Goal: Task Accomplishment & Management: Use online tool/utility

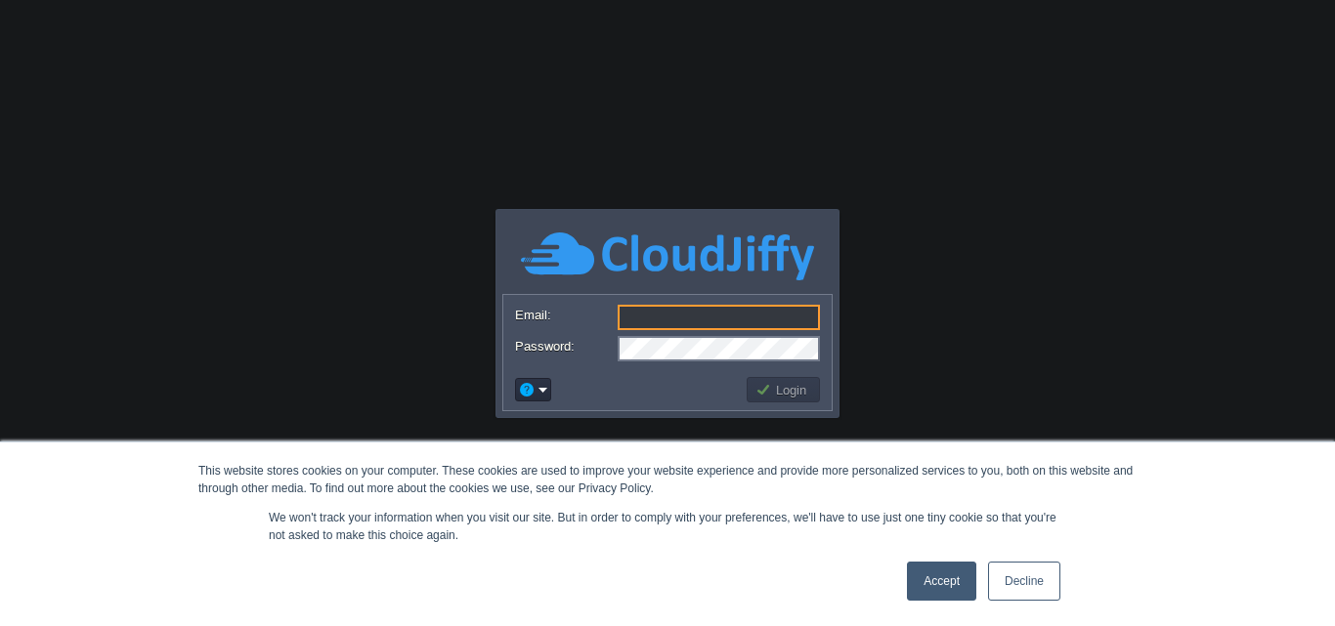
click at [950, 588] on link "Accept" at bounding box center [941, 581] width 69 height 39
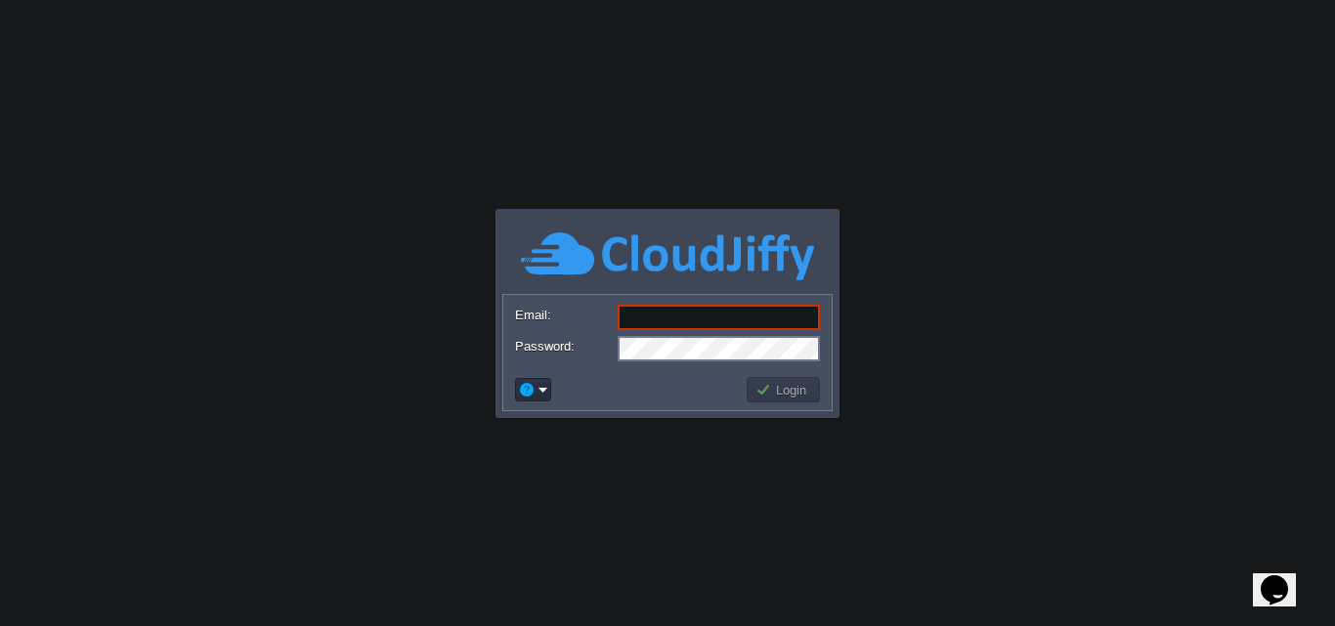
click at [651, 321] on input "Email:" at bounding box center [719, 317] width 202 height 25
paste input "[DOMAIN_NAME][EMAIL_ADDRESS][DOMAIN_NAME]"
type input "[DOMAIN_NAME][EMAIL_ADDRESS][DOMAIN_NAME]"
click at [793, 399] on td "Login" at bounding box center [783, 389] width 73 height 25
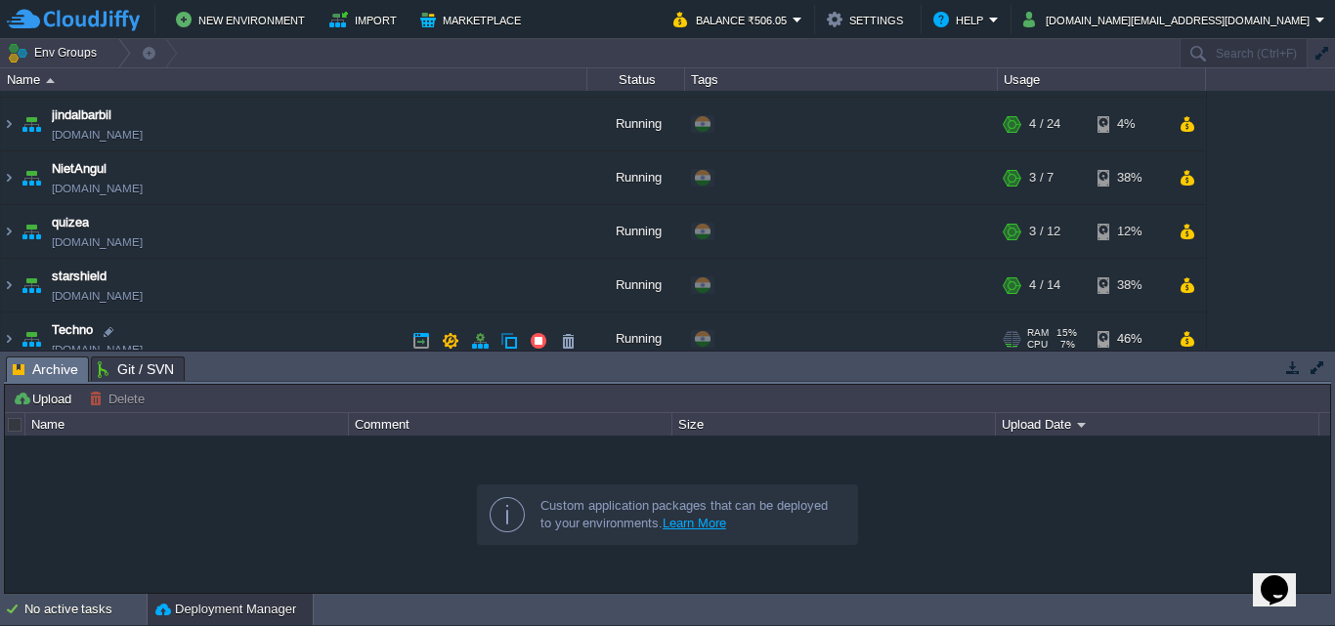
scroll to position [279, 0]
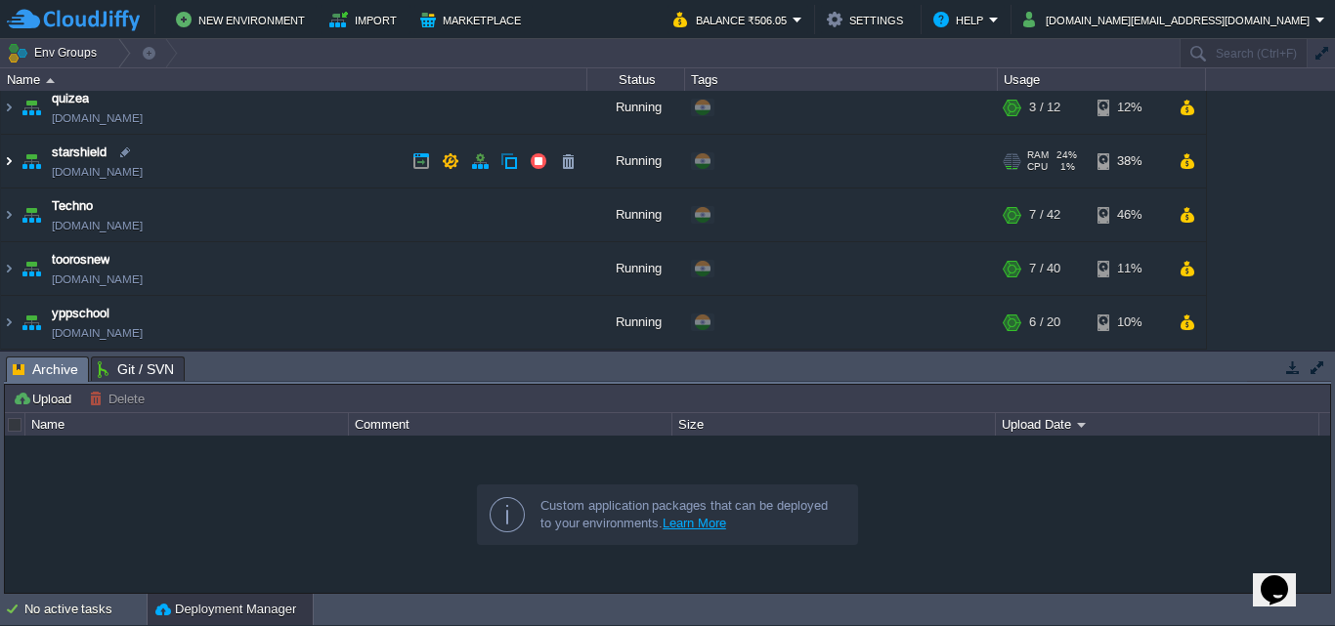
click at [11, 161] on img at bounding box center [9, 161] width 16 height 53
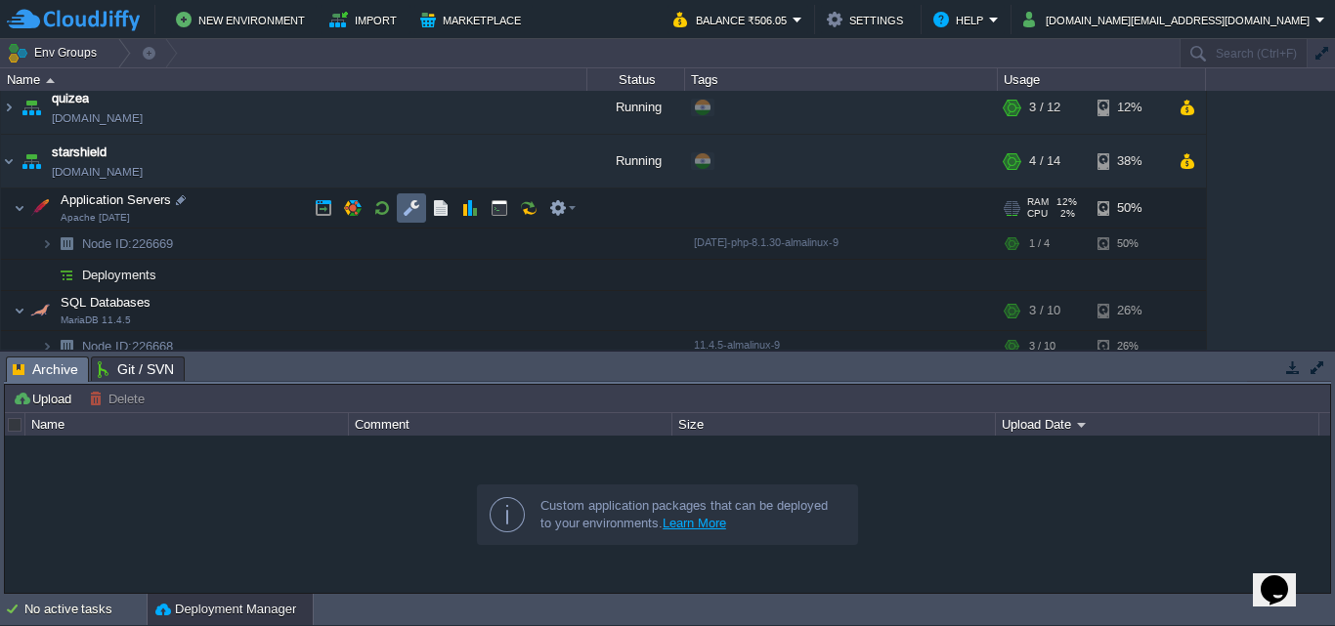
click at [407, 206] on button "button" at bounding box center [412, 208] width 18 height 18
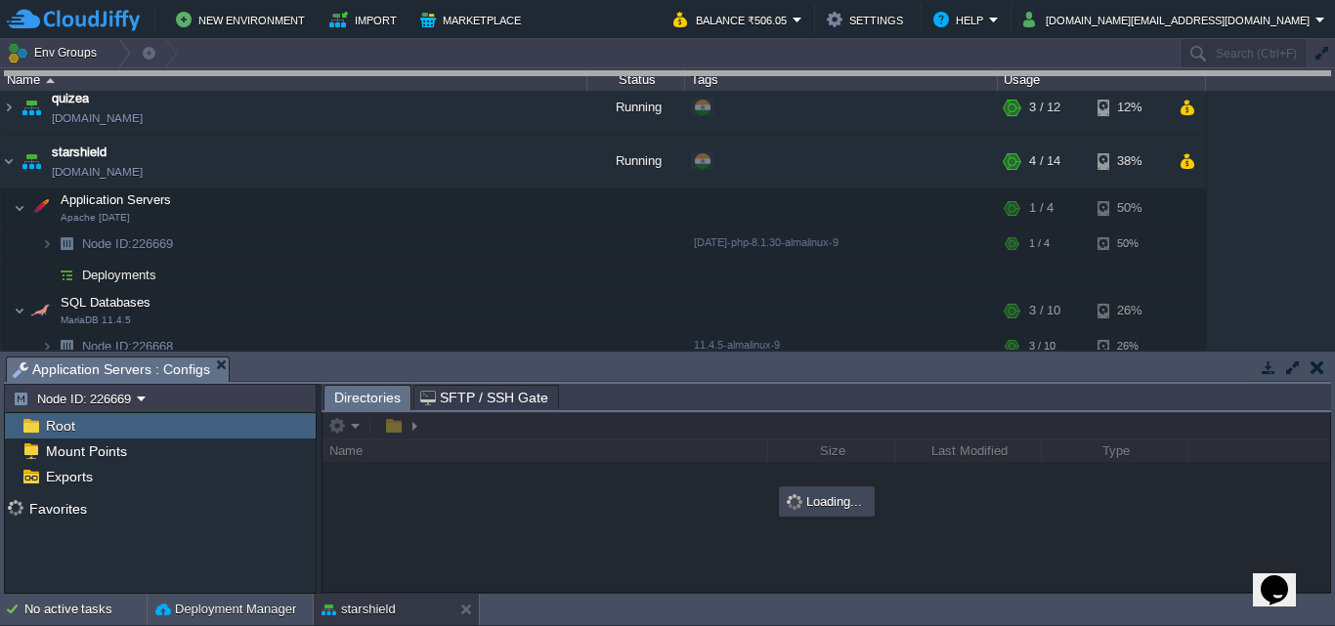
drag, startPoint x: 554, startPoint y: 377, endPoint x: 526, endPoint y: 74, distance: 304.3
click at [526, 74] on body "New Environment Import Marketplace Bonus ₹0.00 Upgrade Account Balance ₹506.05 …" at bounding box center [667, 313] width 1335 height 626
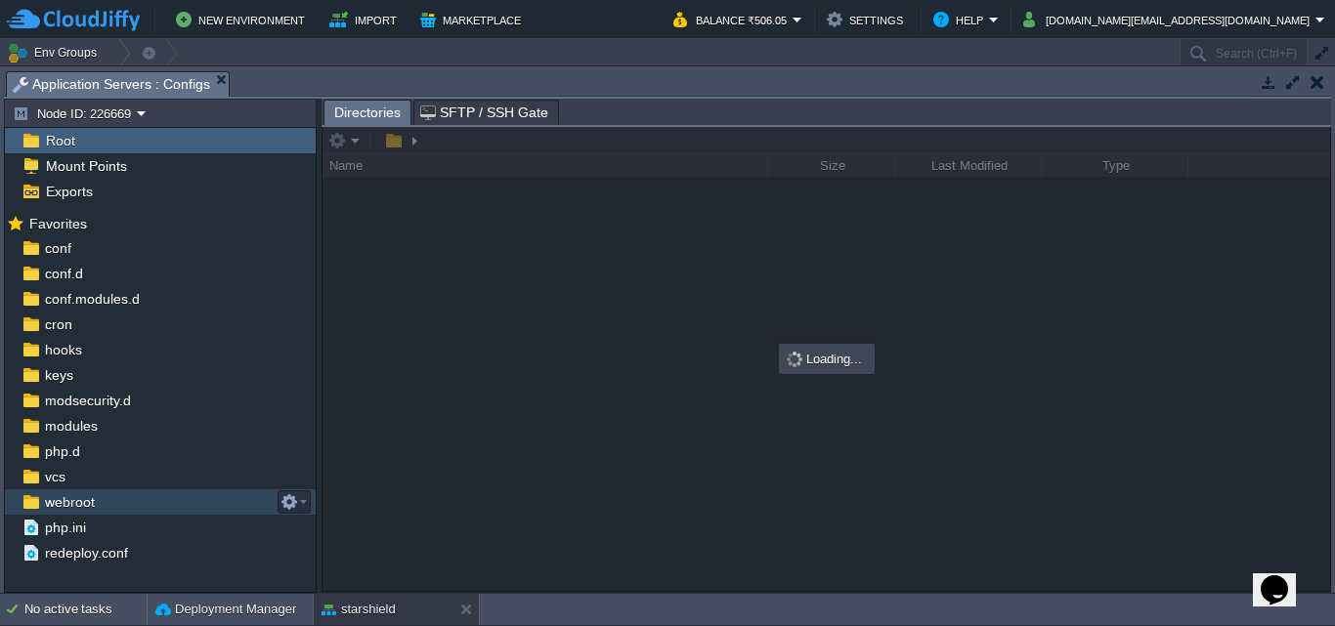
click at [80, 498] on span "webroot" at bounding box center [69, 502] width 57 height 18
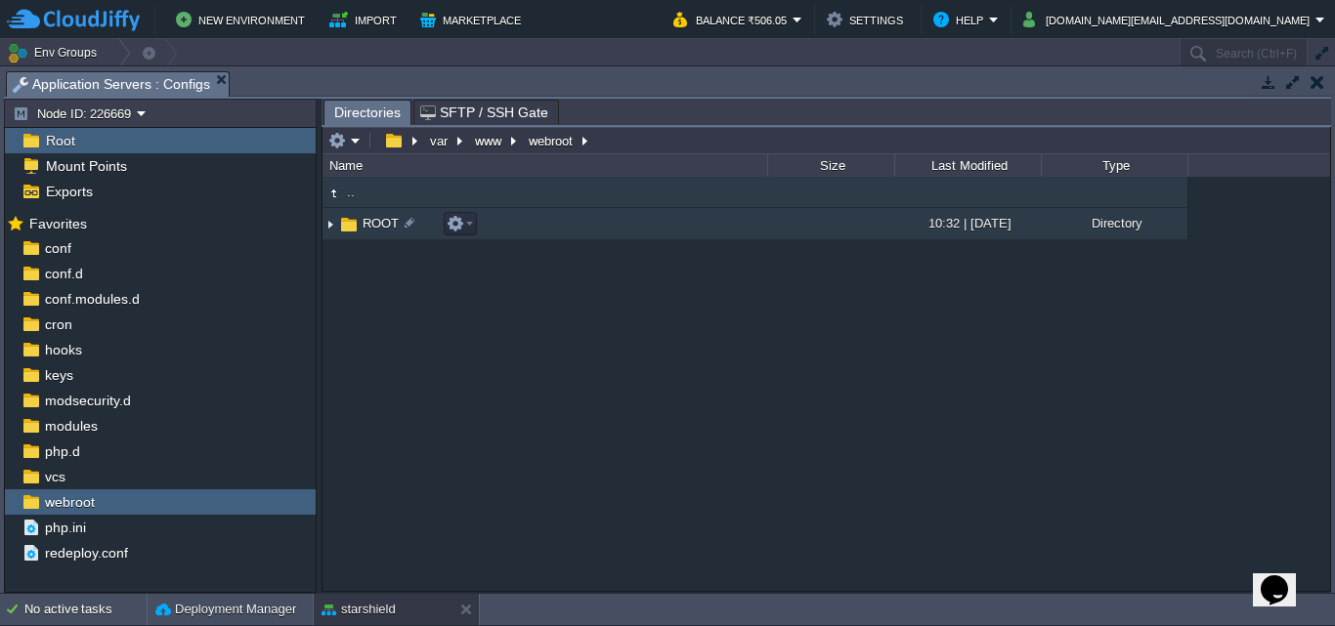
click at [327, 233] on img at bounding box center [330, 224] width 16 height 30
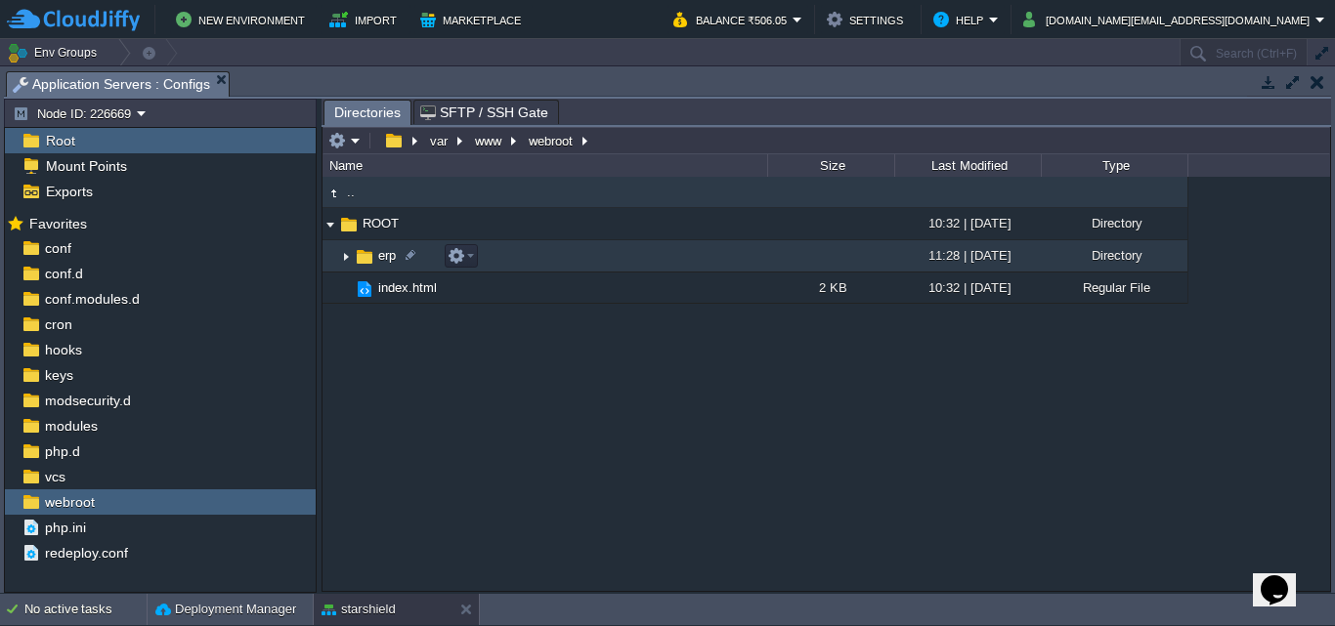
click at [347, 259] on img at bounding box center [346, 256] width 16 height 30
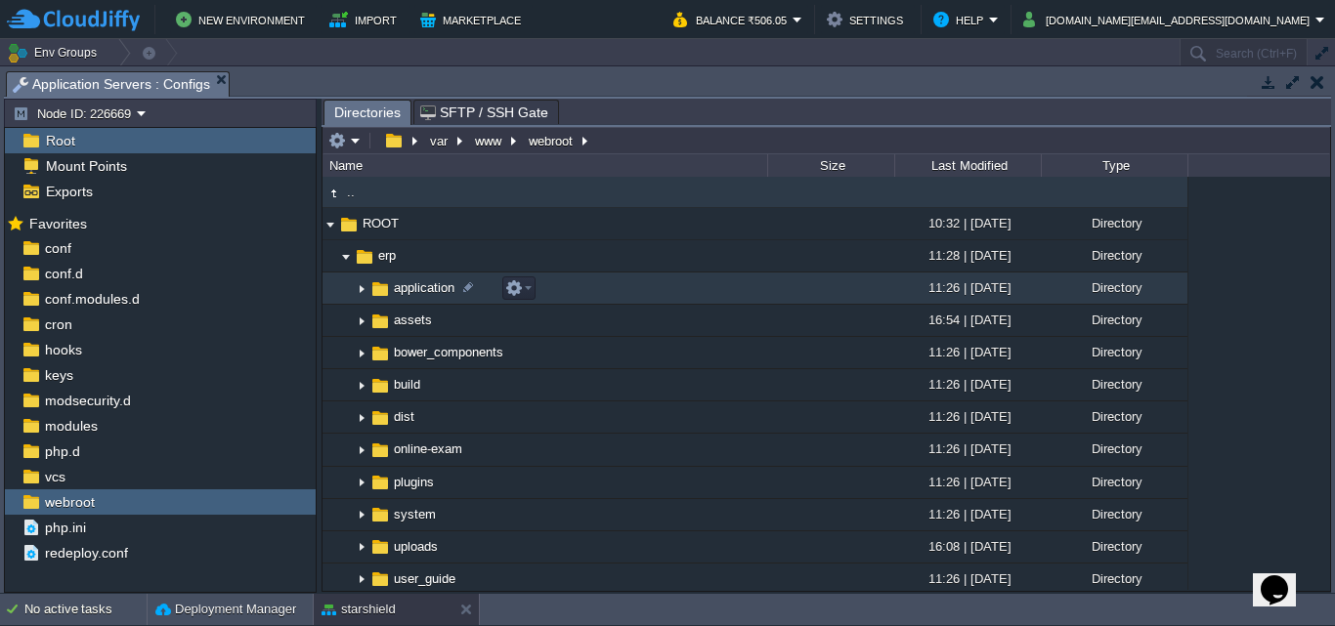
click at [358, 289] on img at bounding box center [362, 289] width 16 height 30
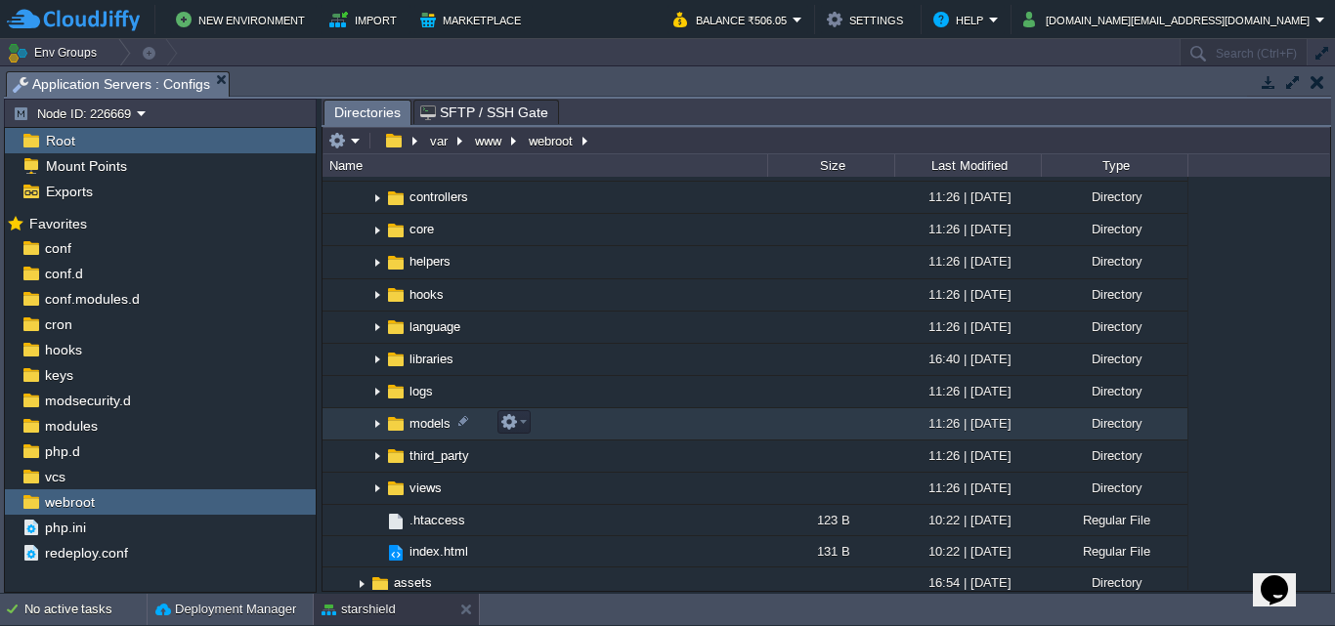
scroll to position [195, 0]
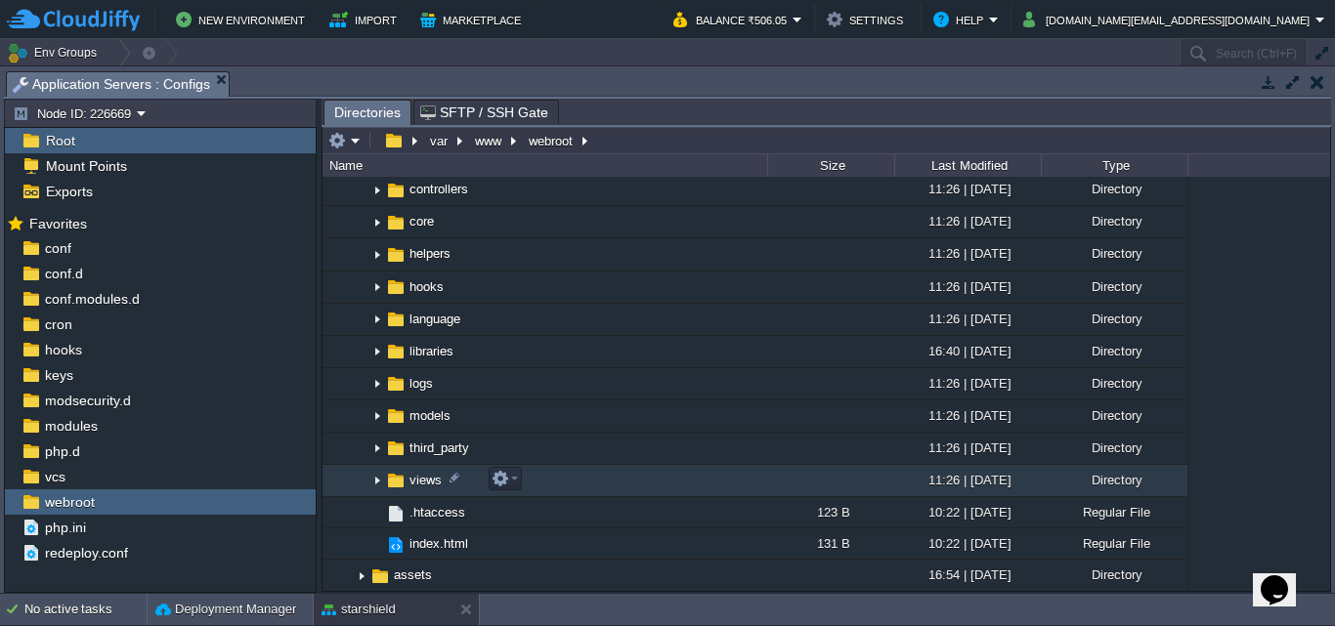
click at [374, 481] on img at bounding box center [377, 481] width 16 height 30
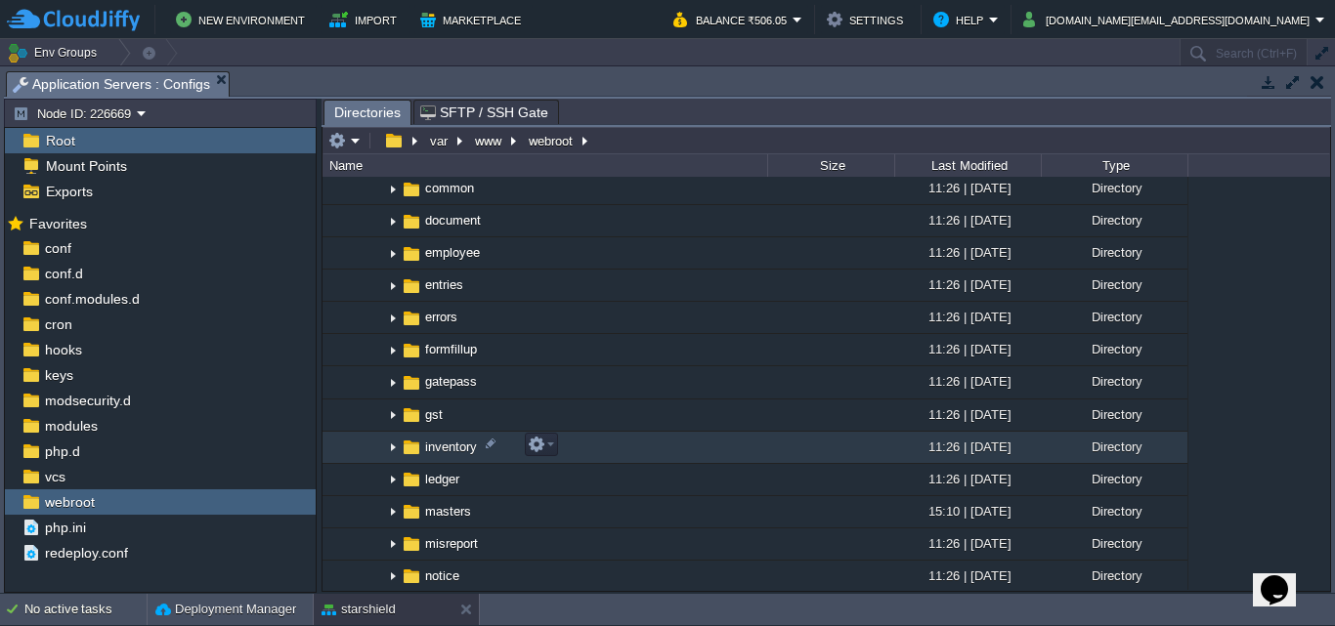
scroll to position [586, 0]
click at [388, 446] on img at bounding box center [393, 446] width 16 height 30
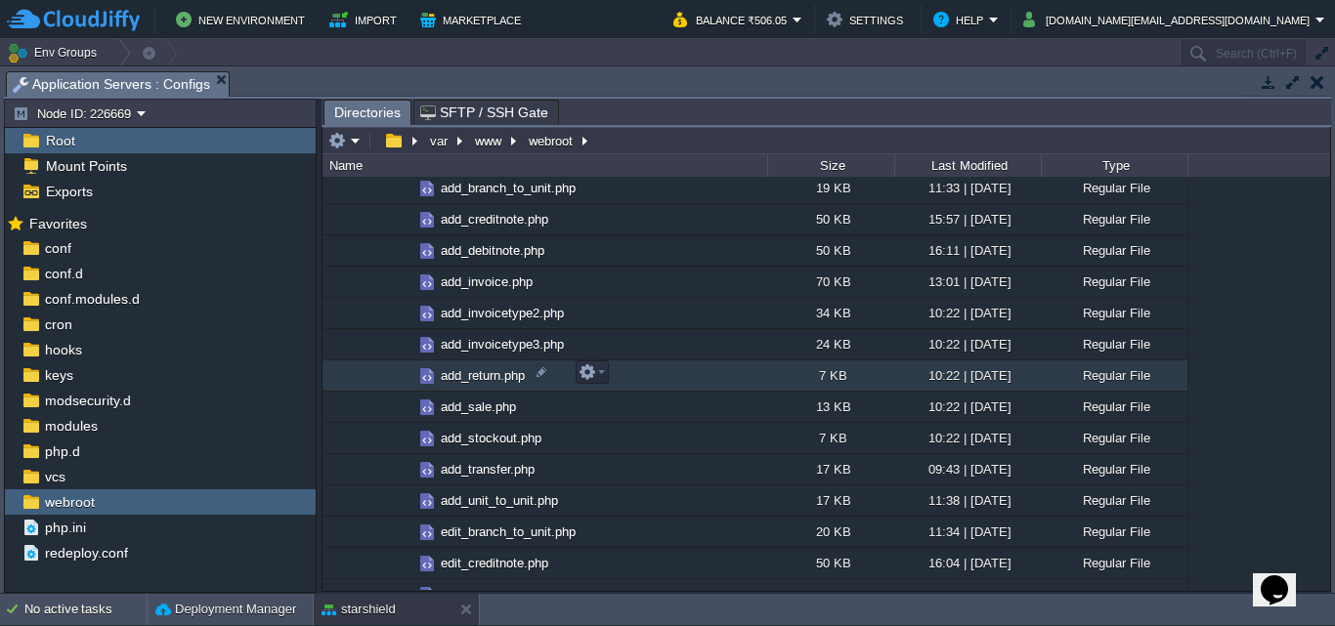
scroll to position [879, 0]
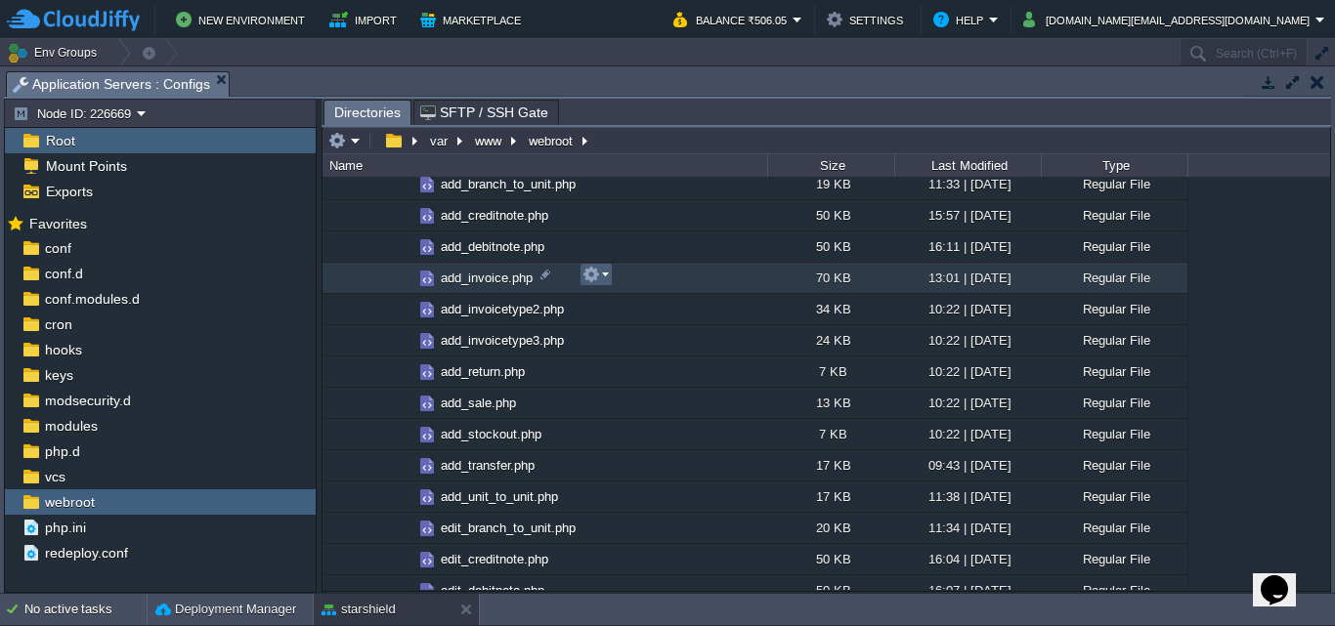
click at [608, 277] on em at bounding box center [595, 275] width 26 height 18
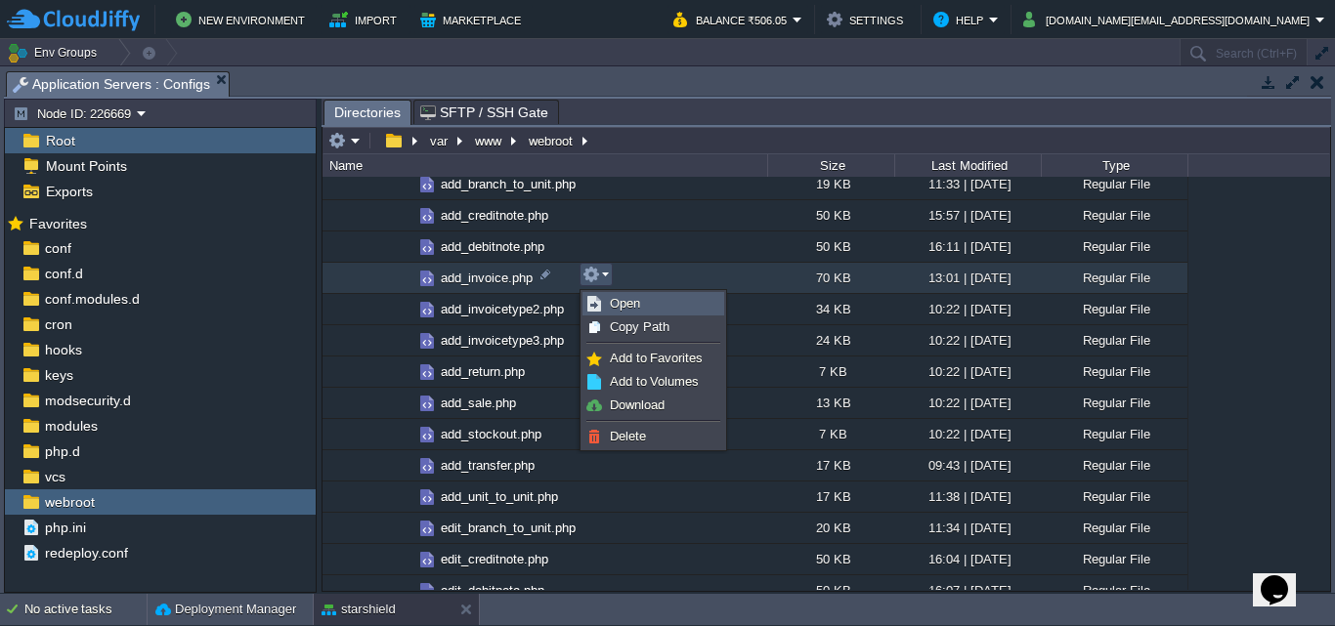
click at [612, 311] on span "Open" at bounding box center [625, 303] width 30 height 15
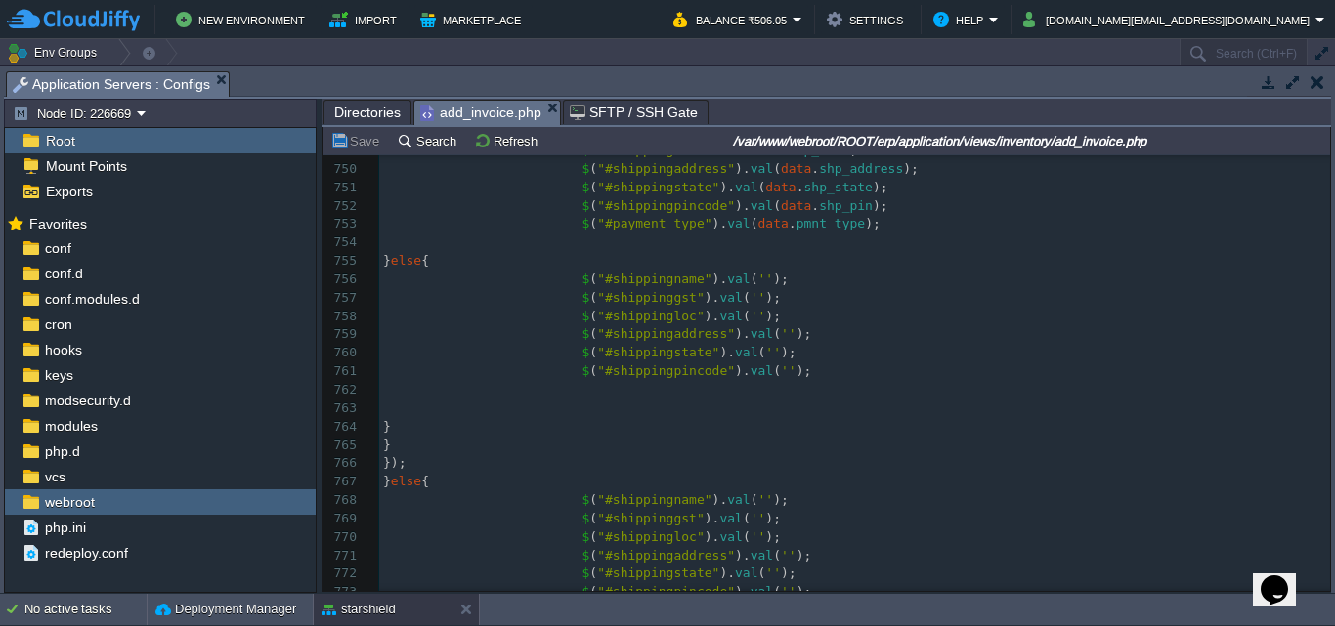
scroll to position [14885, 0]
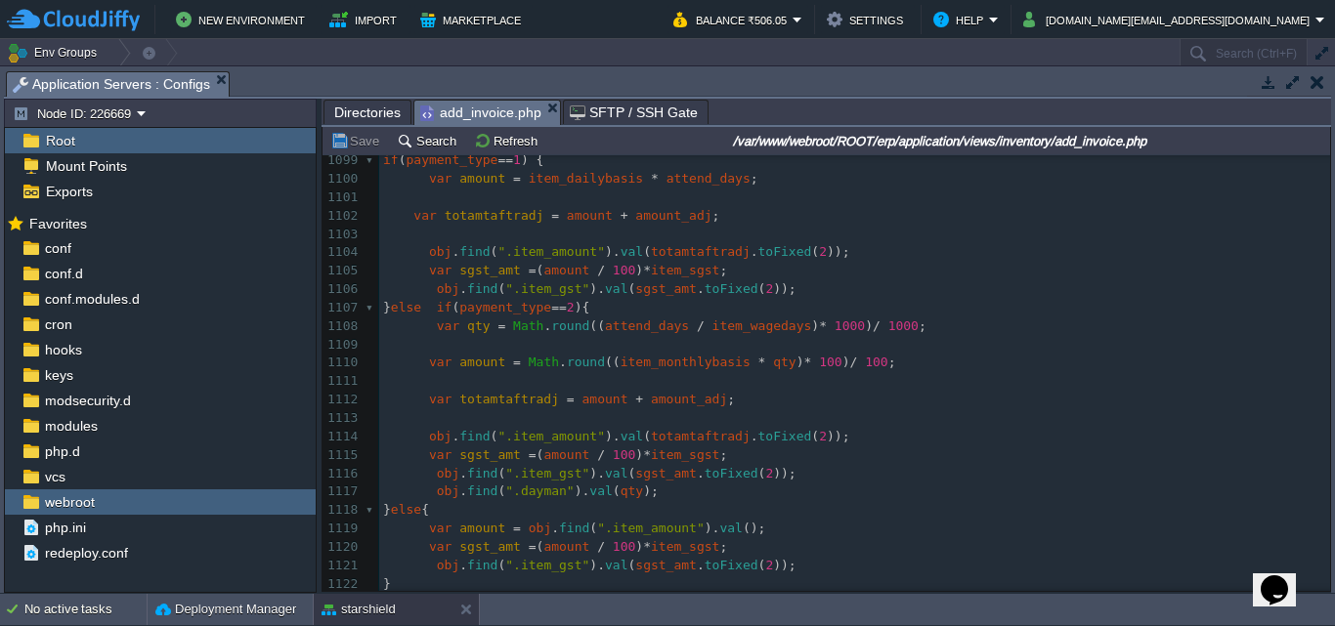
click at [671, 364] on div "1533 <?php $this -> load -> view ( "common/meta" ); ?> 1088 } else if ( item_na…" at bounding box center [854, 428] width 951 height 958
type textarea "item_monthlybasis"
type textarea "* qty"
drag, startPoint x: 759, startPoint y: 364, endPoint x: 728, endPoint y: 364, distance: 31.3
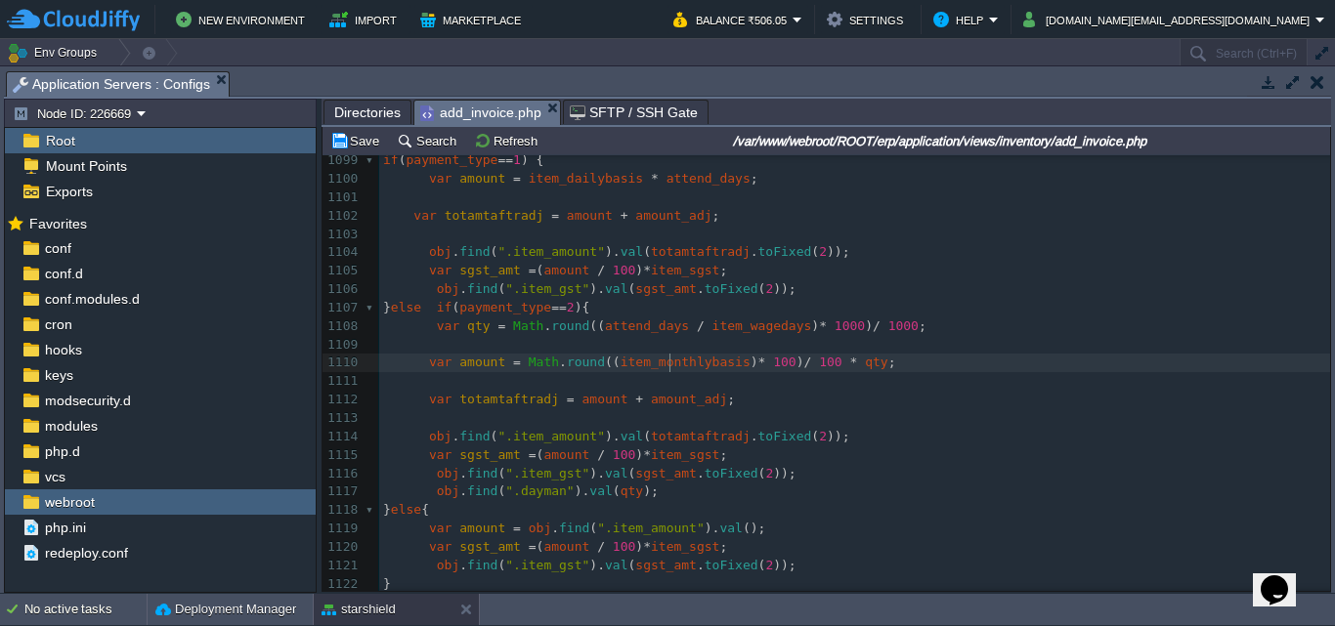
click at [669, 365] on div "xxxxxxxxxx <?php $this -> load -> view ( "common/meta" ); ?> 1088 } else if ( i…" at bounding box center [854, 428] width 951 height 958
type textarea "item_monthlybasis"
click at [671, 361] on div "xxxxxxxxxx <?php $this -> load -> view ( "common/meta" ); ?> 1088 } else if ( i…" at bounding box center [854, 428] width 951 height 958
type textarea "item_monthlybasis"
click at [879, 366] on pre "var amount = Math . round (( item_monthlybasis ) * 100 ) / 100 * qty ;" at bounding box center [854, 363] width 951 height 19
